Goal: Book appointment/travel/reservation

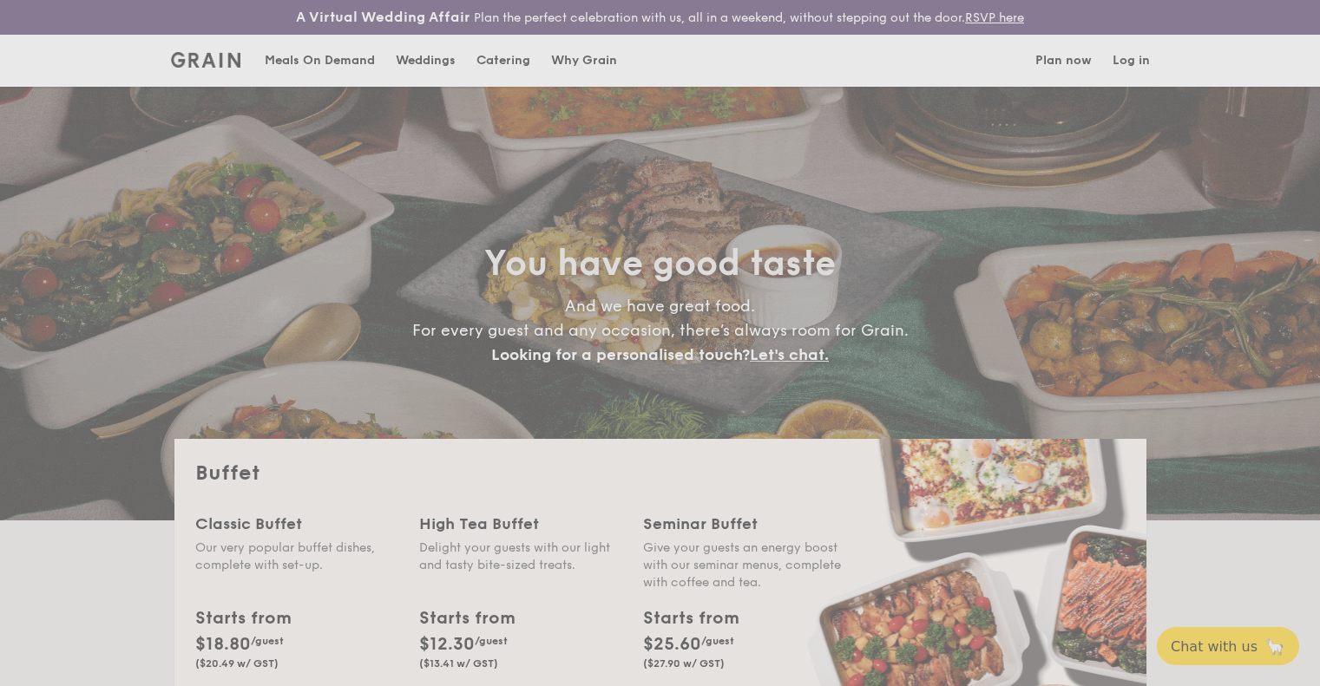
select select
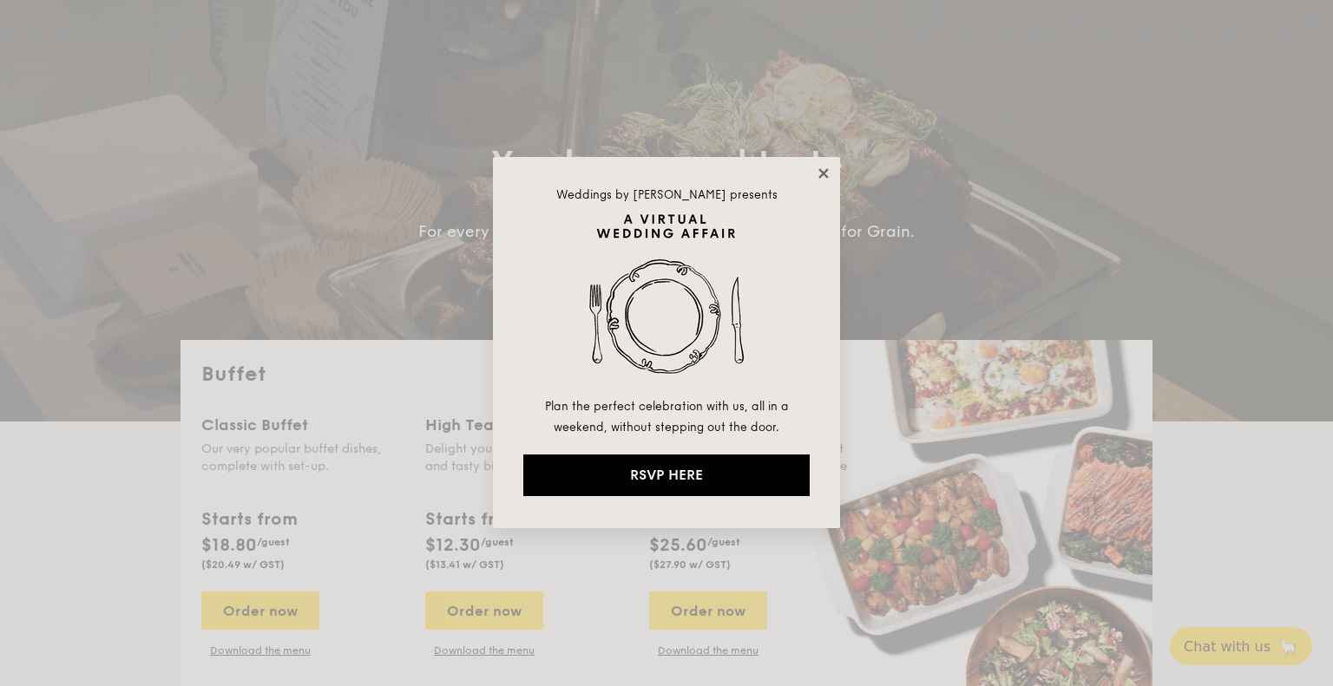
click at [826, 178] on icon at bounding box center [823, 173] width 10 height 10
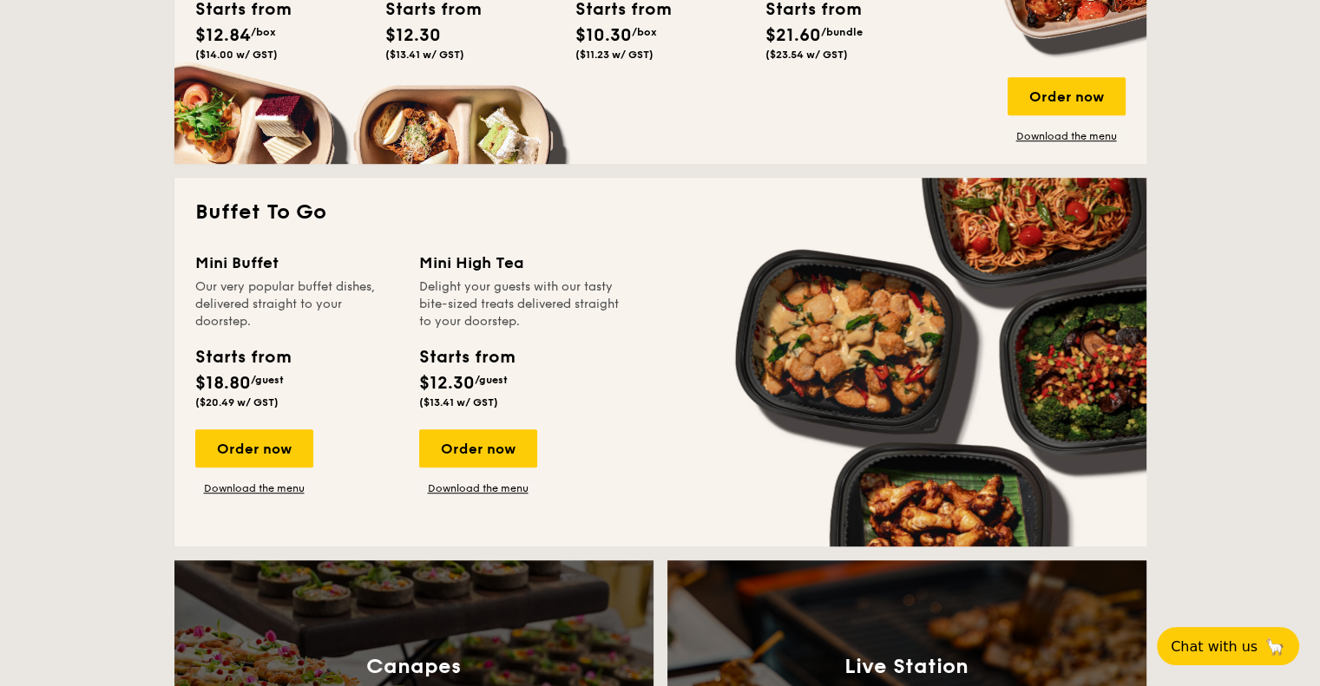
scroll to position [1027, 0]
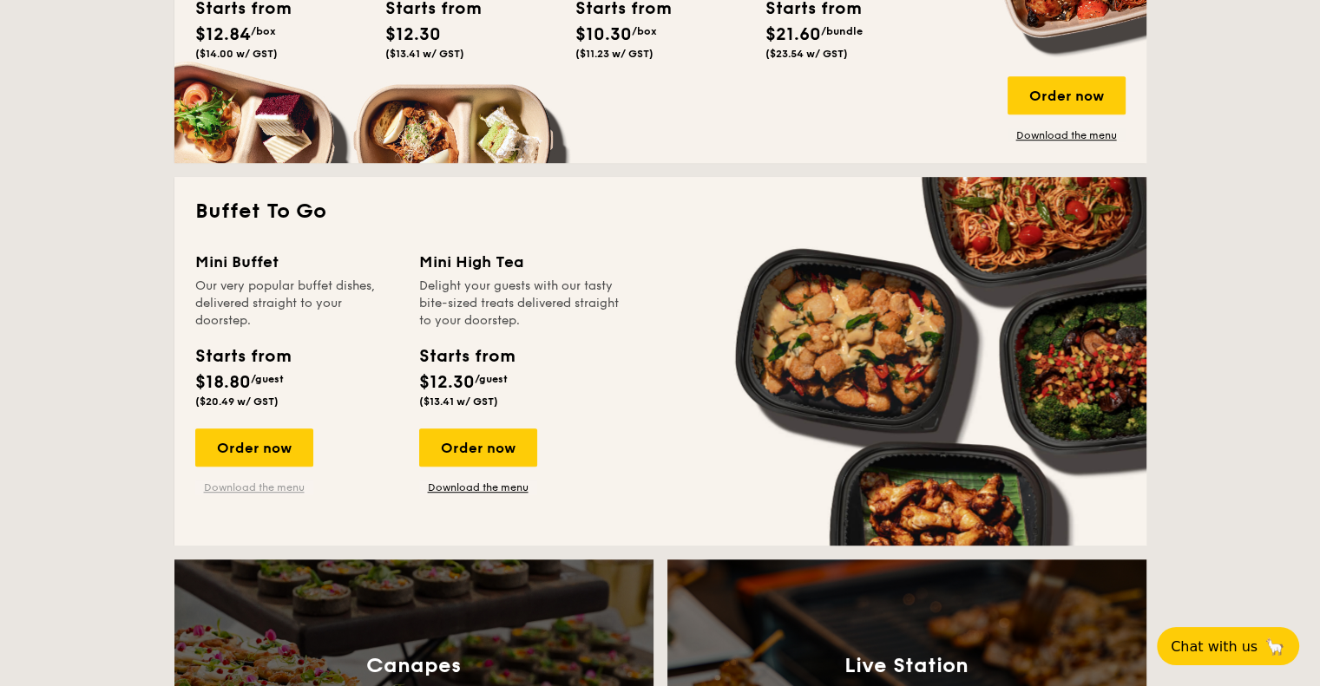
click at [274, 489] on link "Download the menu" at bounding box center [254, 488] width 118 height 14
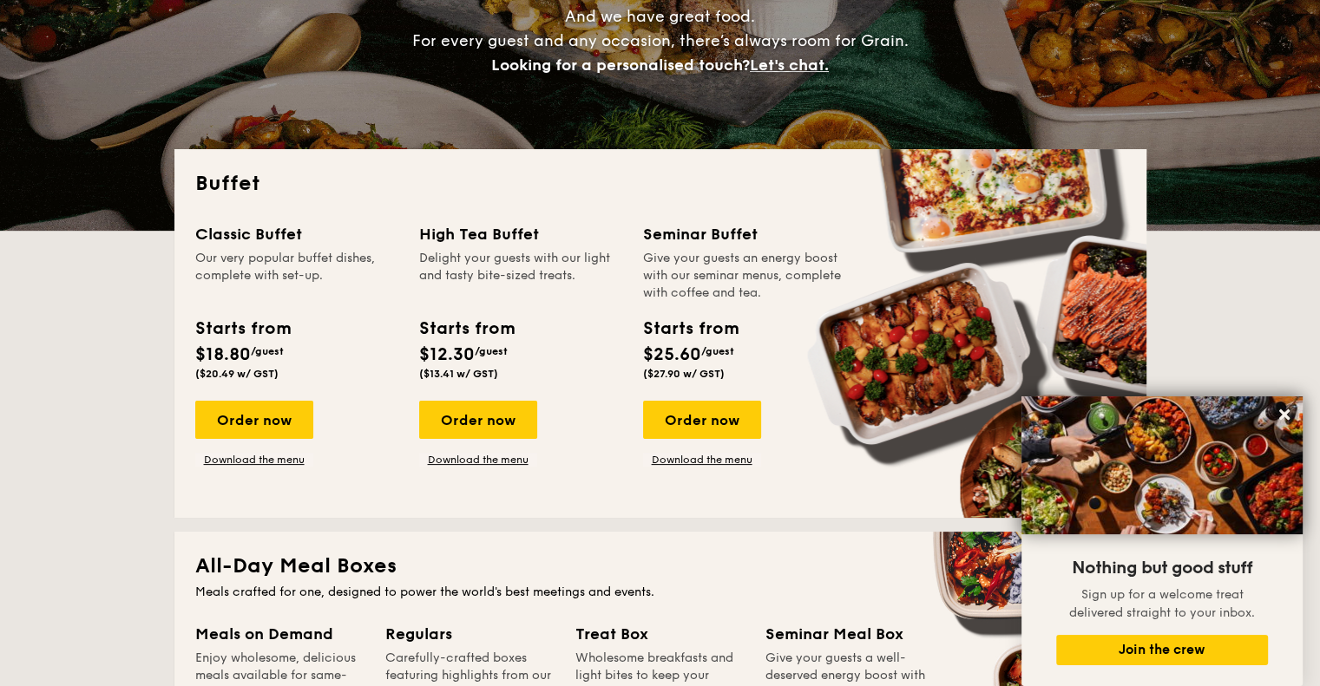
scroll to position [0, 0]
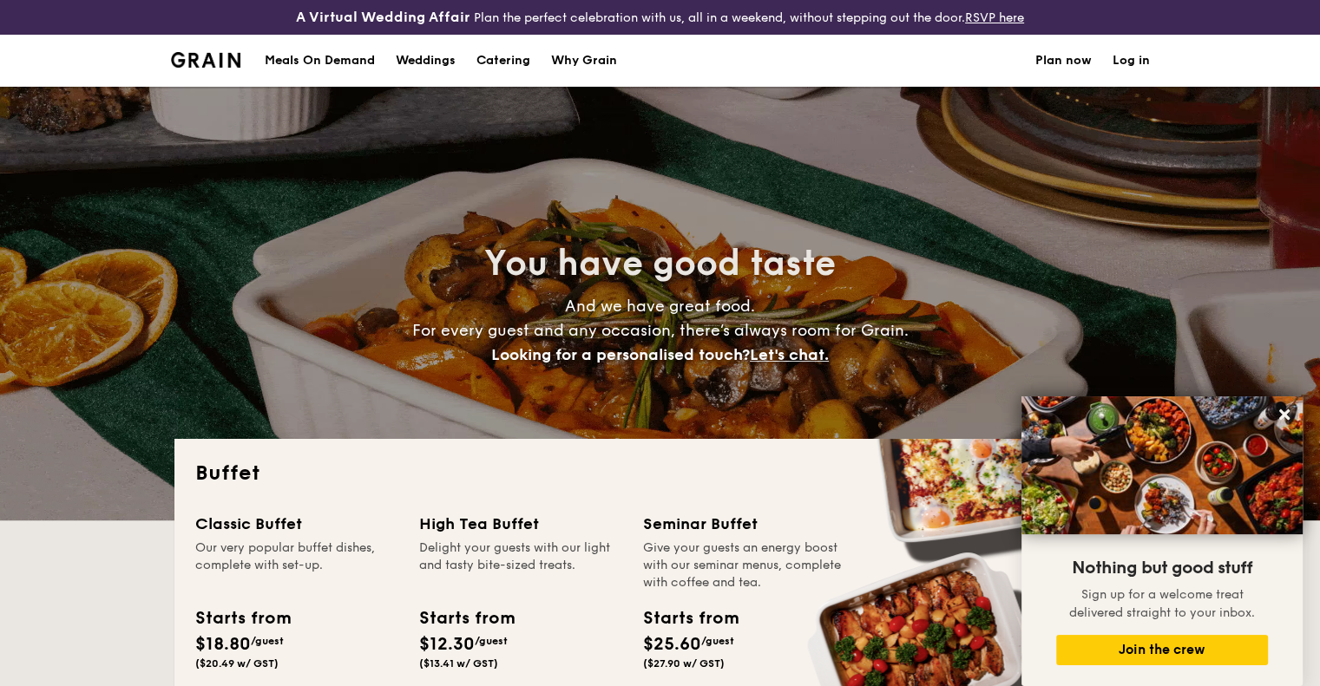
click at [1059, 64] on link "Plan now" at bounding box center [1063, 61] width 56 height 52
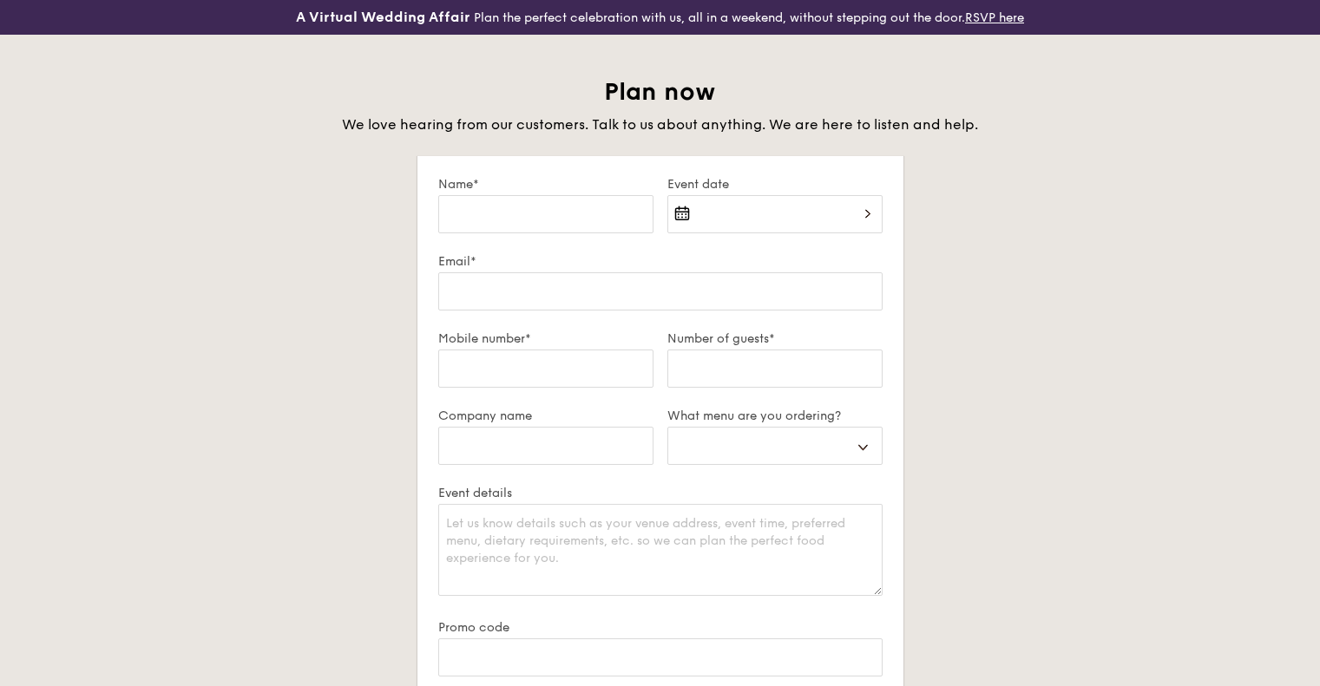
select select
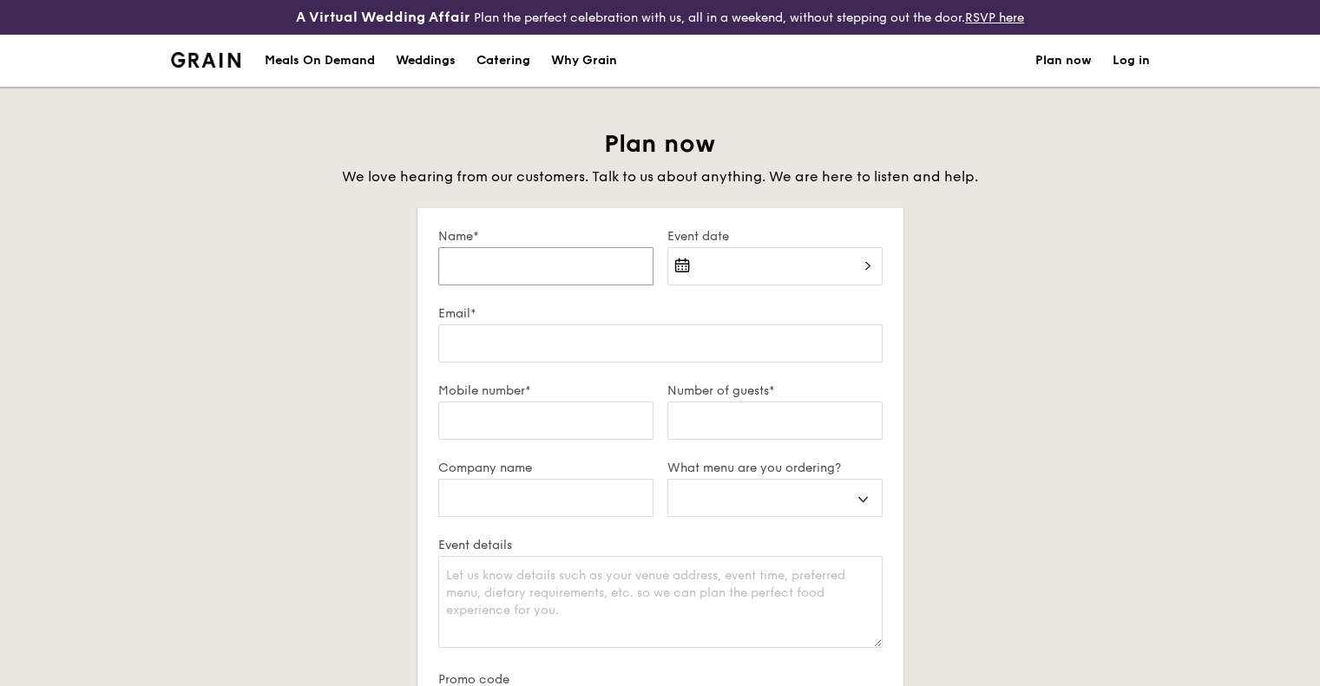
click at [522, 273] on input "Name*" at bounding box center [545, 266] width 215 height 38
type input "[PERSON_NAME]"
type input "98766322"
select select
click at [778, 286] on div at bounding box center [774, 276] width 215 height 59
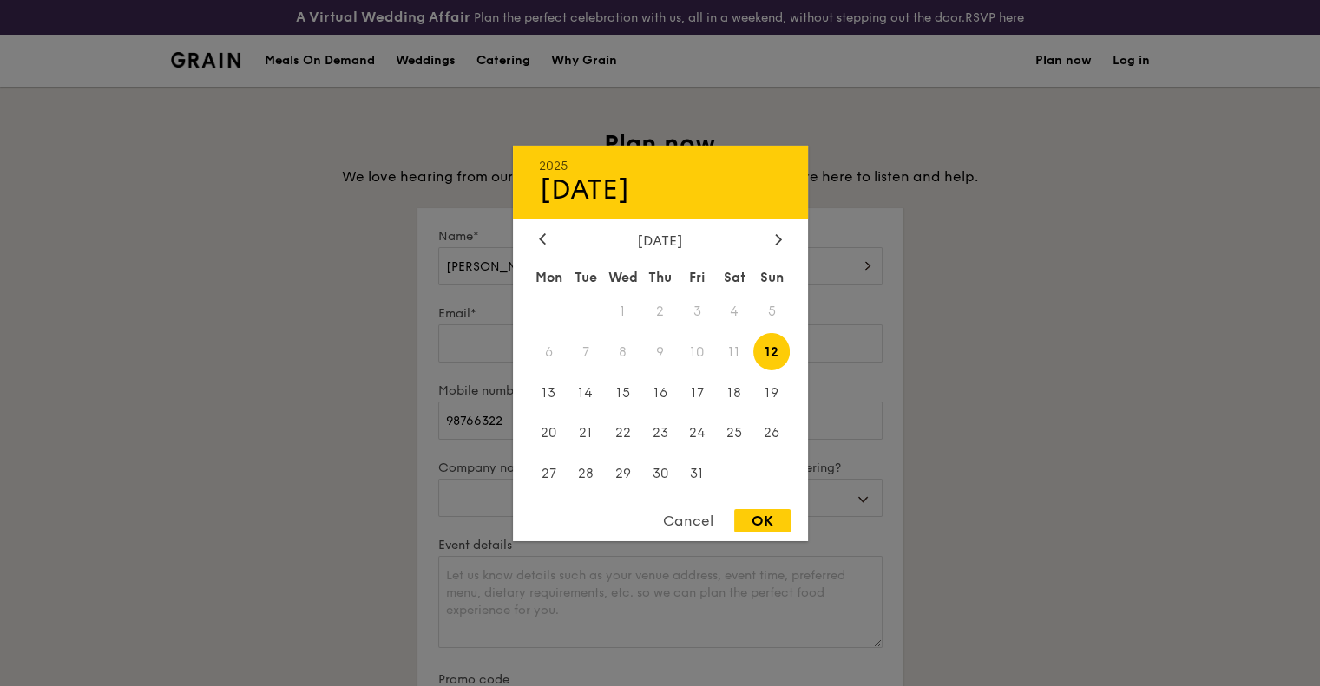
click at [777, 279] on div "2025 Oct [DATE] Tue Wed Thu Fri Sat Sun 1 2 3 4 5 6 7 8 9 10 11 12 13 14 15 16 …" at bounding box center [774, 276] width 215 height 59
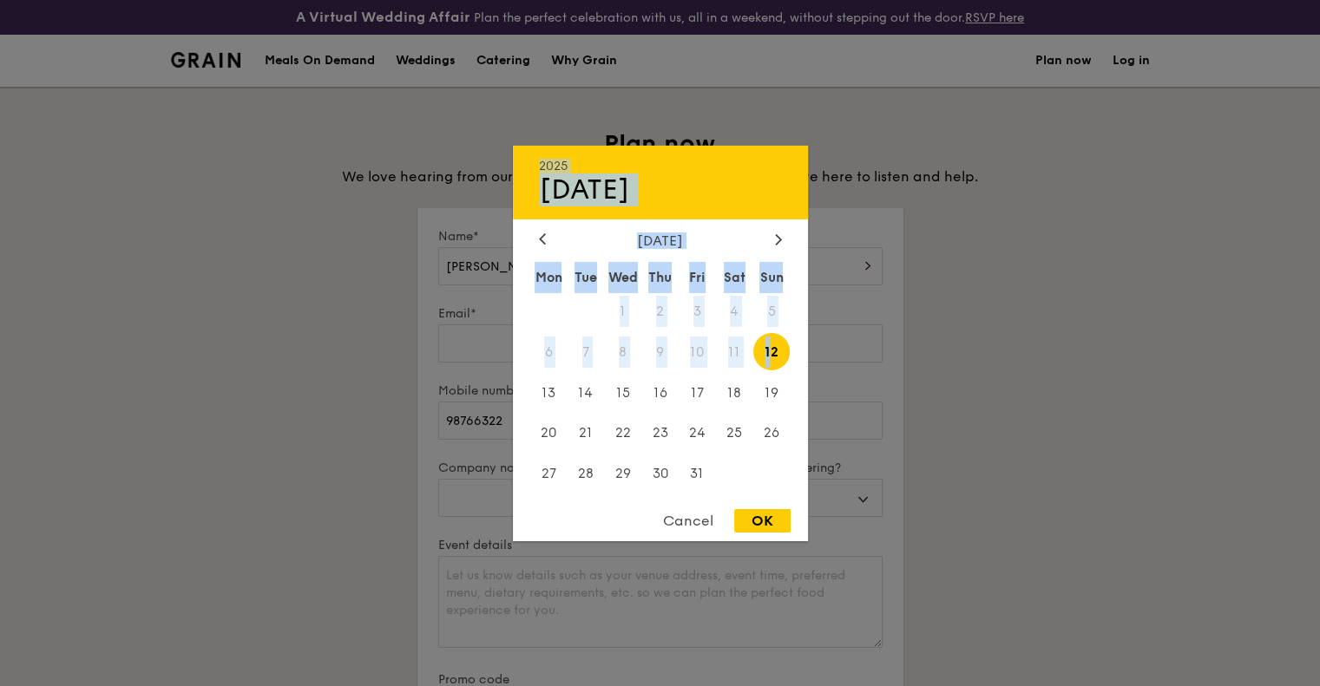
drag, startPoint x: 774, startPoint y: 353, endPoint x: 840, endPoint y: 194, distance: 172.0
click at [840, 306] on div "2025 Oct [DATE] Tue Wed Thu Fri Sat Sun 1 2 3 4 5 6 7 8 9 10 11 12 13 14 15 16 …" at bounding box center [774, 306] width 215 height 0
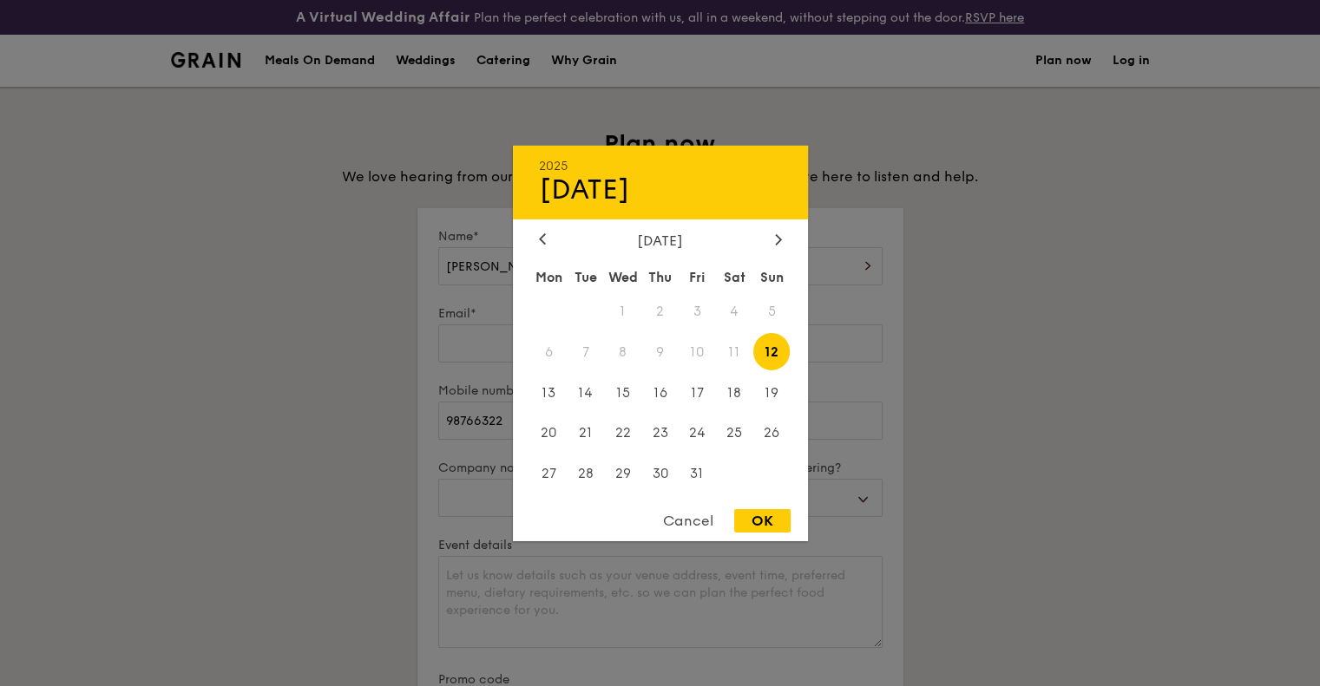
click at [699, 515] on div "Cancel" at bounding box center [688, 520] width 85 height 23
